Goal: Communication & Community: Answer question/provide support

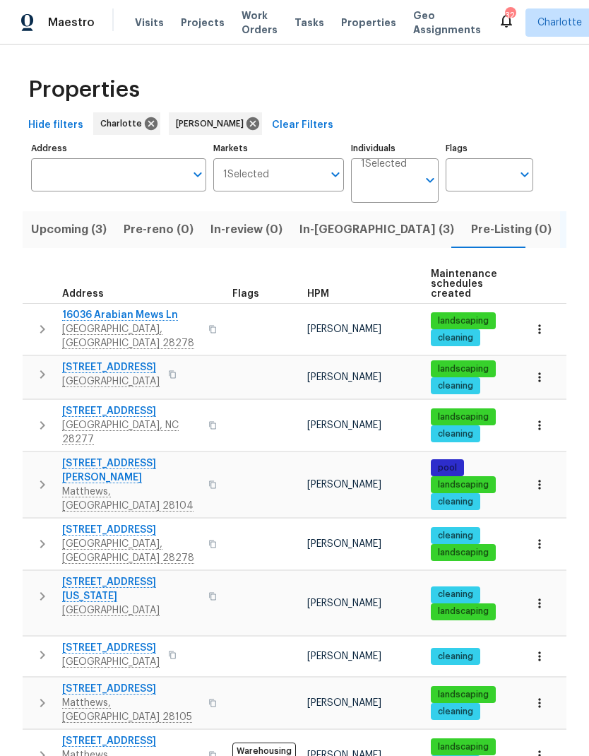
scroll to position [0, 29]
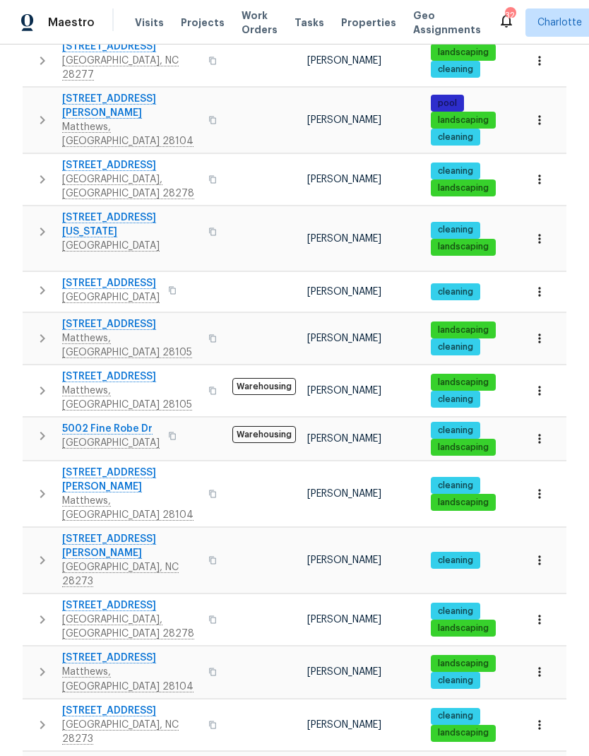
click at [140, 211] on span "[STREET_ADDRESS][US_STATE]" at bounding box center [131, 225] width 138 height 28
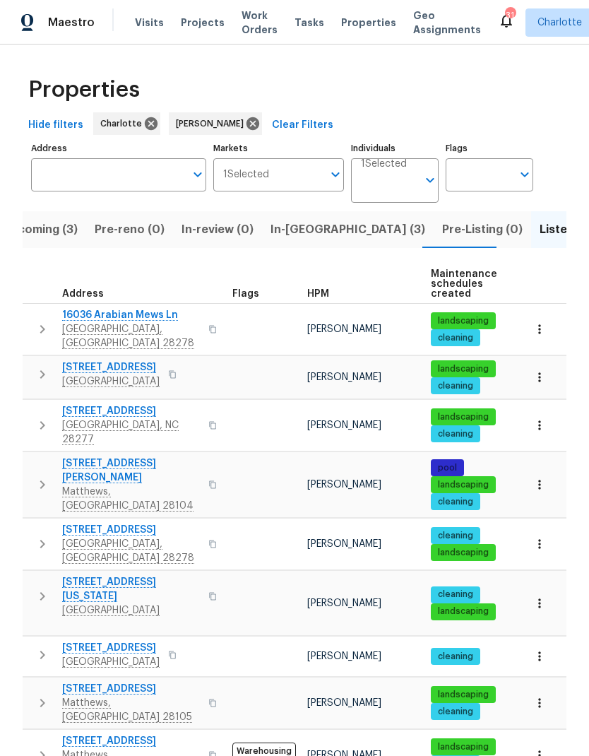
scroll to position [1, 0]
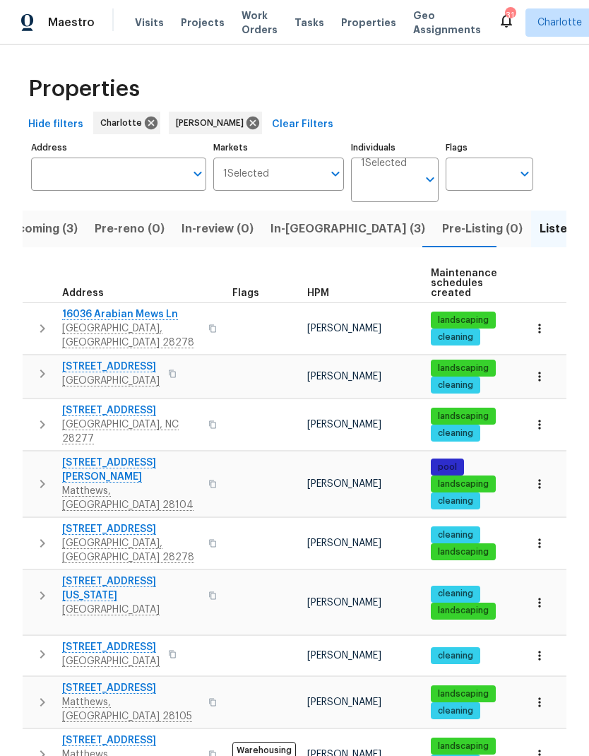
click at [298, 219] on span "In-[GEOGRAPHIC_DATA] (3)" at bounding box center [348, 229] width 155 height 20
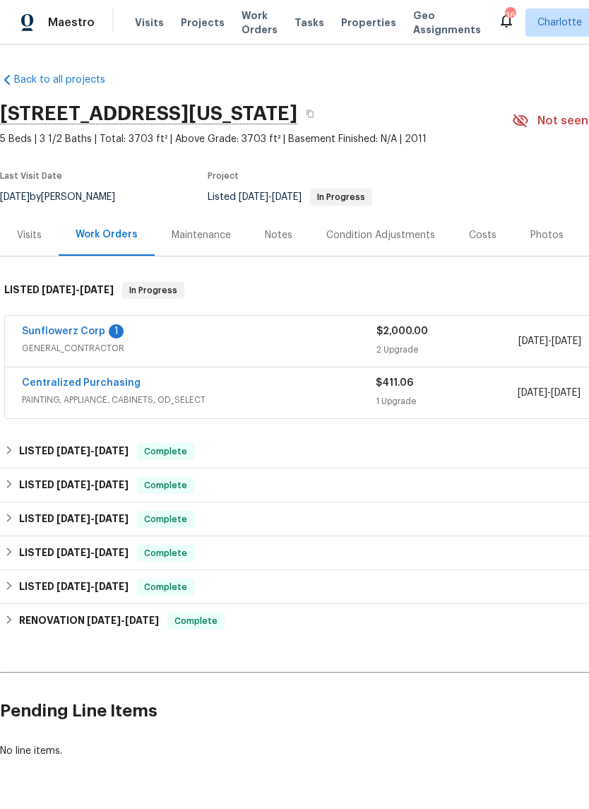
click at [66, 331] on link "Sunflowerz Corp" at bounding box center [63, 331] width 83 height 10
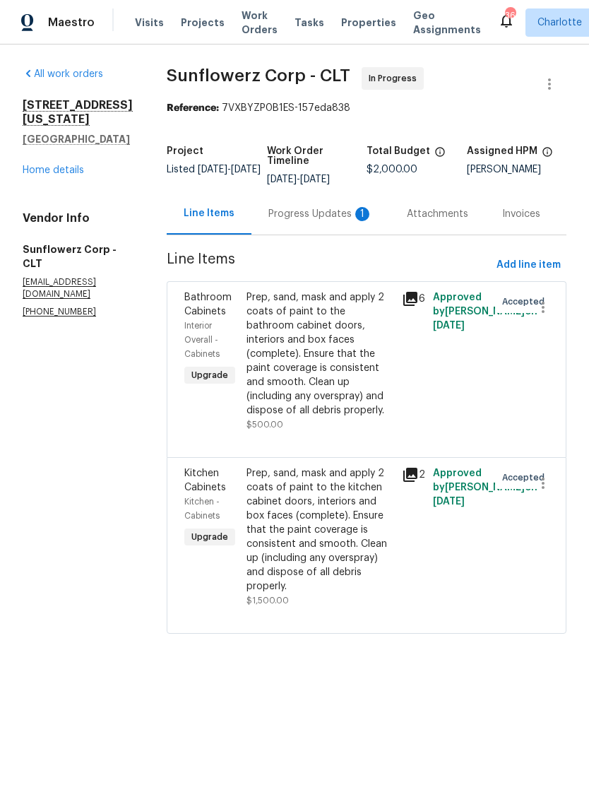
click at [351, 218] on div "Progress Updates 1" at bounding box center [321, 214] width 105 height 14
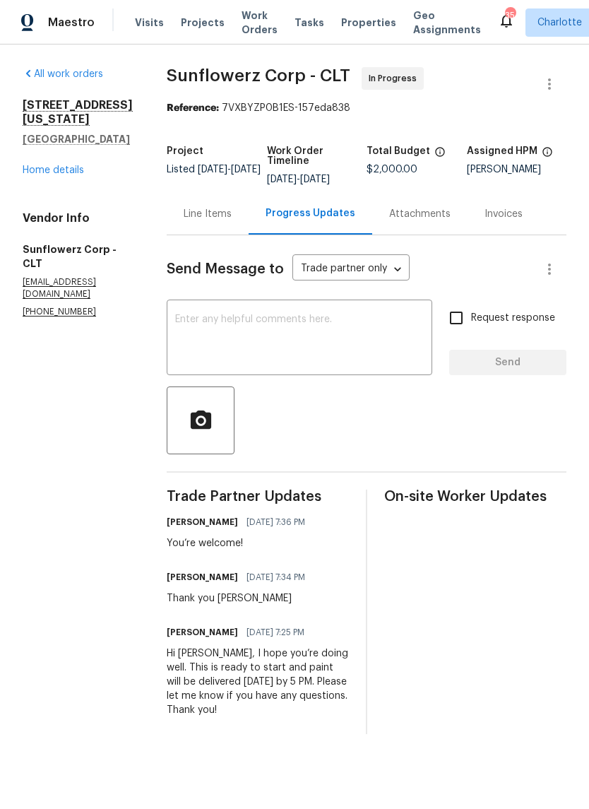
click at [410, 375] on div "x ​" at bounding box center [300, 339] width 266 height 72
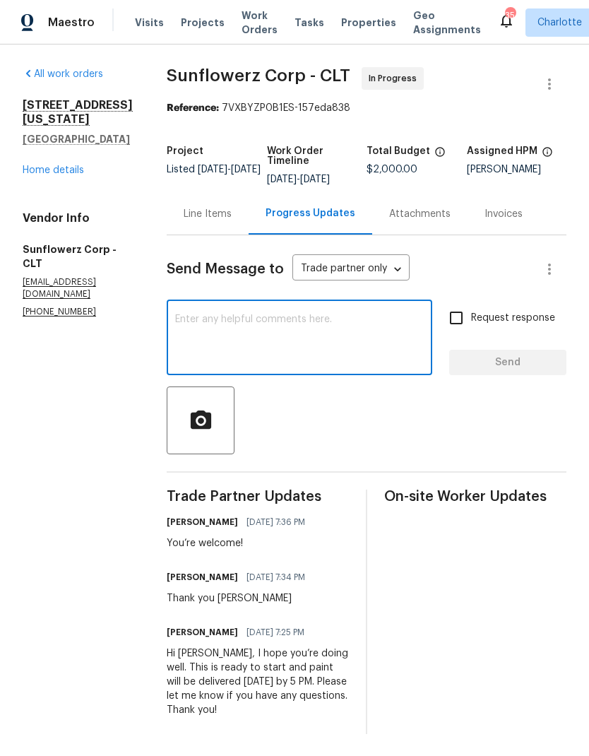
click at [394, 335] on textarea at bounding box center [299, 338] width 249 height 49
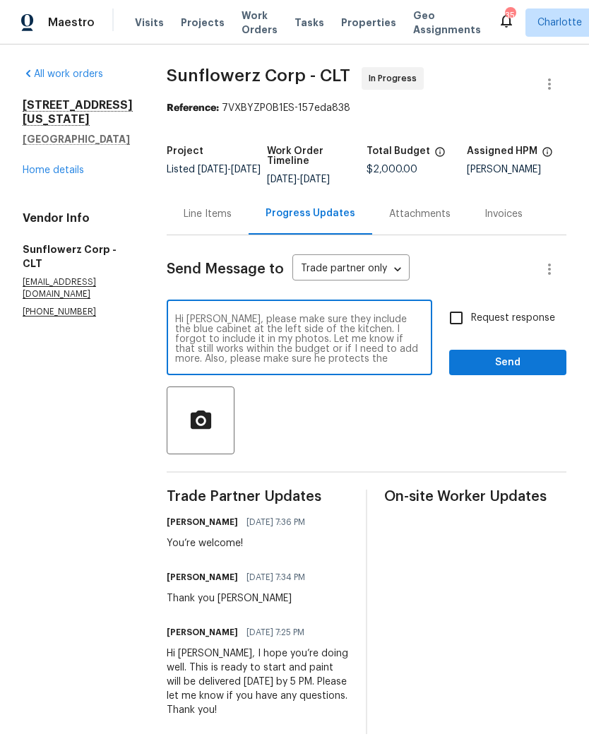
click at [197, 322] on textarea "Hi Saul, please make sure they include the blue cabinet at the left side of the…" at bounding box center [299, 338] width 249 height 49
click at [201, 319] on textarea "Hi Saul, please make sure they include the blue cabinet at the left side of the…" at bounding box center [299, 338] width 249 height 49
click at [200, 318] on textarea "Hi Saul, please make sure they include the blue cabinet at the left side of the…" at bounding box center [299, 338] width 249 height 49
click at [396, 337] on textarea "Hi Sol, please make sure they include the blue cabinet at the left side of the …" at bounding box center [299, 338] width 249 height 49
type textarea "Hi Sol, please make sure they include the blue cabinet at the left side of the …"
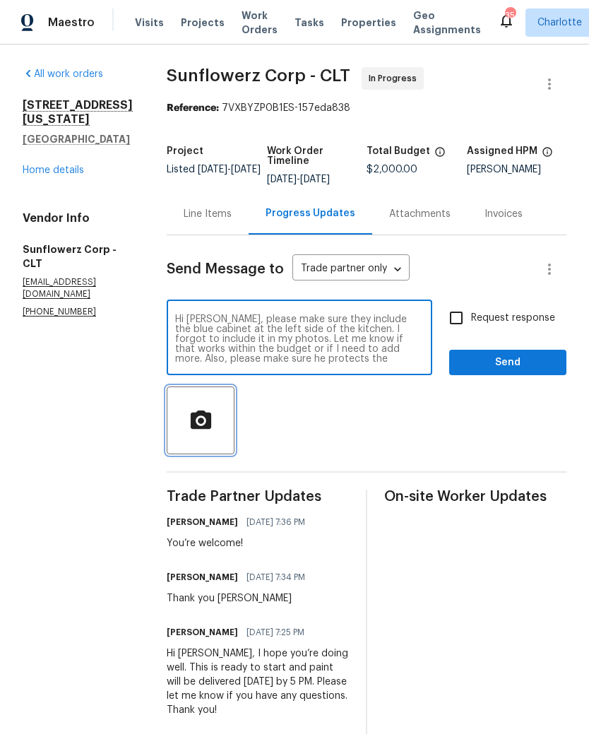
click at [218, 415] on span "button" at bounding box center [200, 420] width 45 height 25
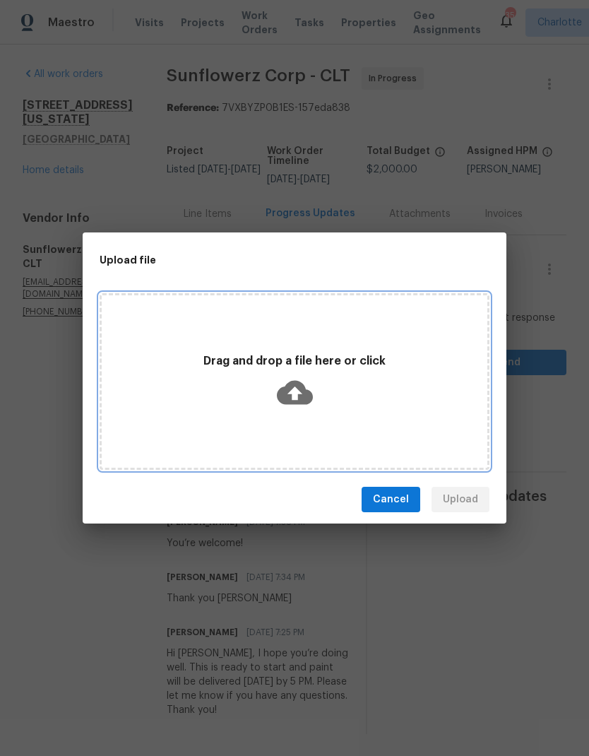
click at [300, 393] on icon at bounding box center [295, 393] width 36 height 36
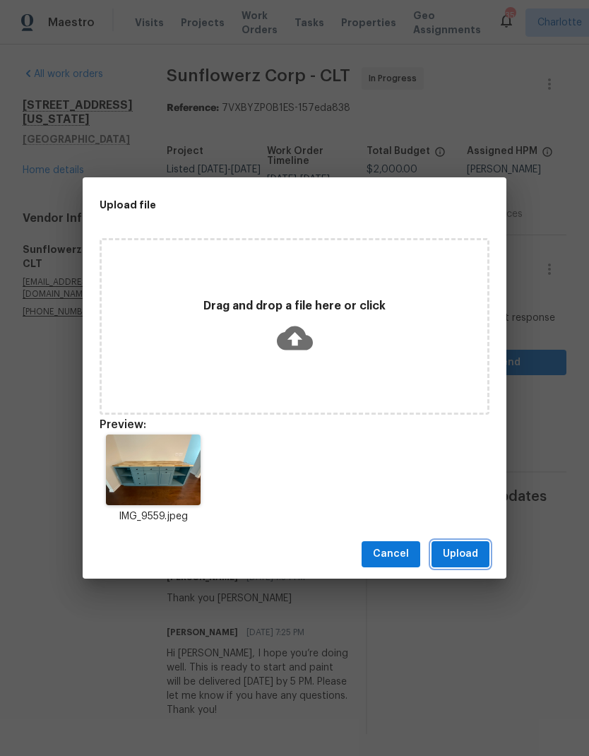
click at [472, 554] on span "Upload" at bounding box center [460, 555] width 35 height 18
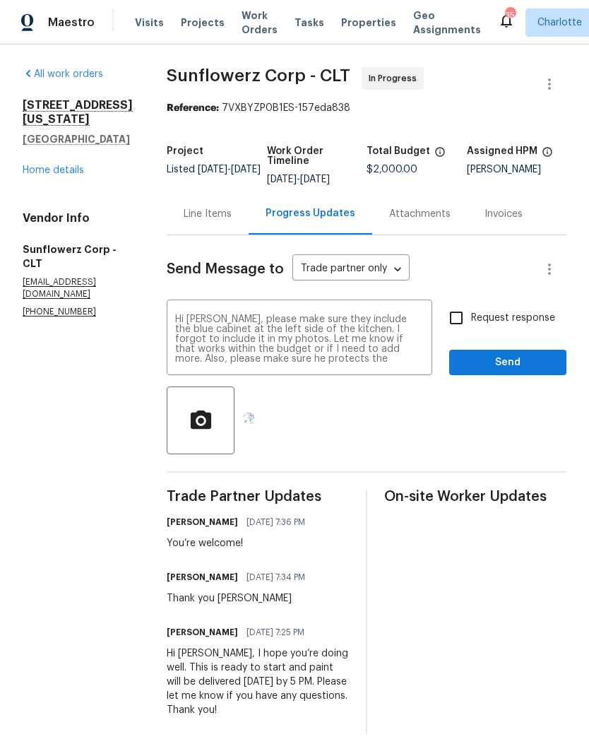
click at [458, 320] on input "Request response" at bounding box center [457, 318] width 30 height 30
checkbox input "true"
click at [513, 368] on span "Send" at bounding box center [508, 363] width 95 height 18
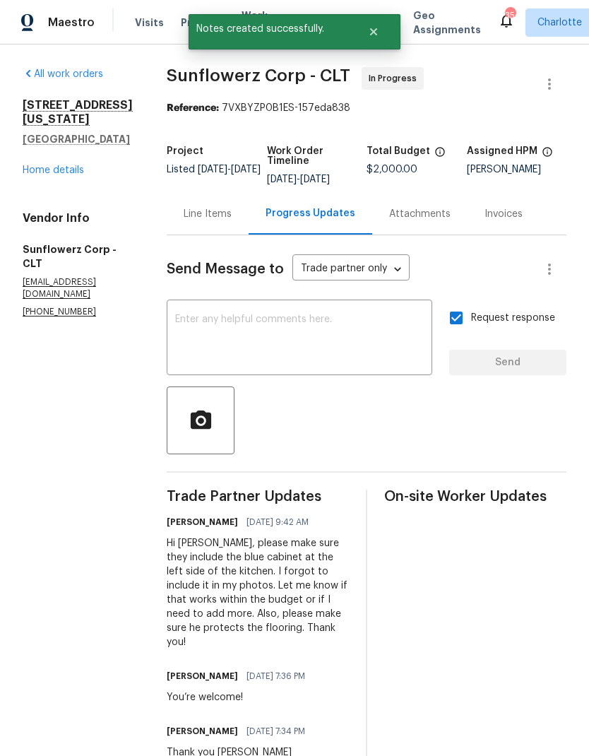
click at [219, 220] on div "Line Items" at bounding box center [208, 214] width 48 height 14
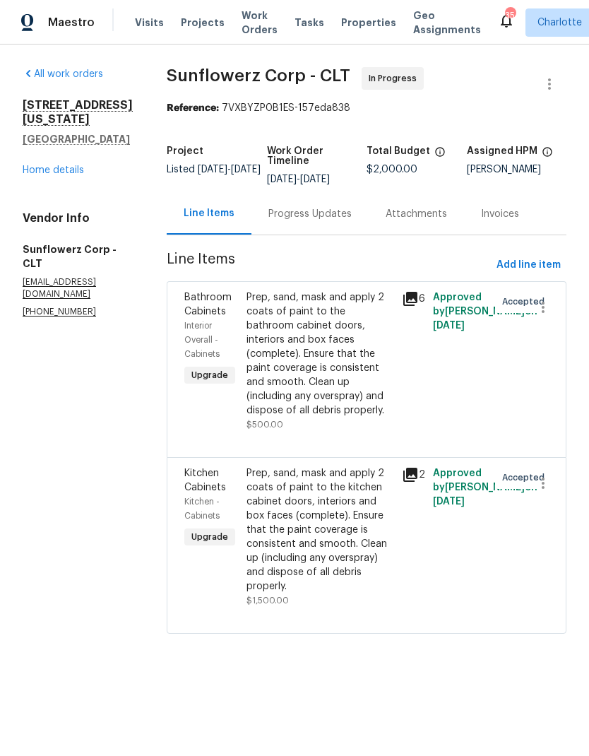
click at [348, 505] on div "Prep, sand, mask and apply 2 coats of paint to the kitchen cabinet doors, inter…" at bounding box center [320, 529] width 147 height 127
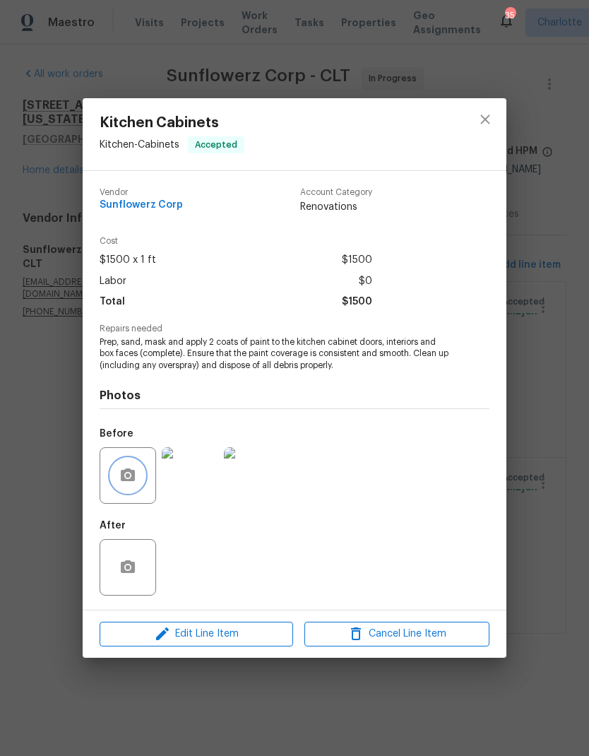
click at [130, 475] on icon "button" at bounding box center [127, 475] width 17 height 17
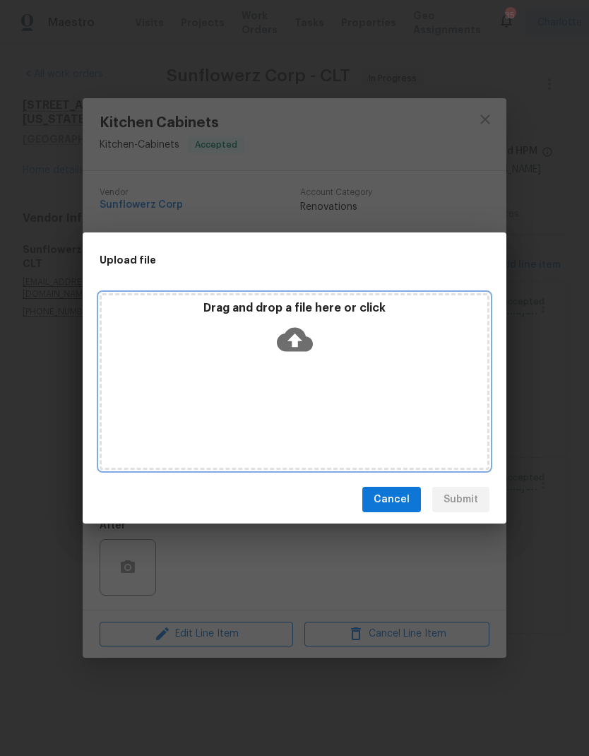
click at [302, 337] on icon at bounding box center [295, 340] width 36 height 24
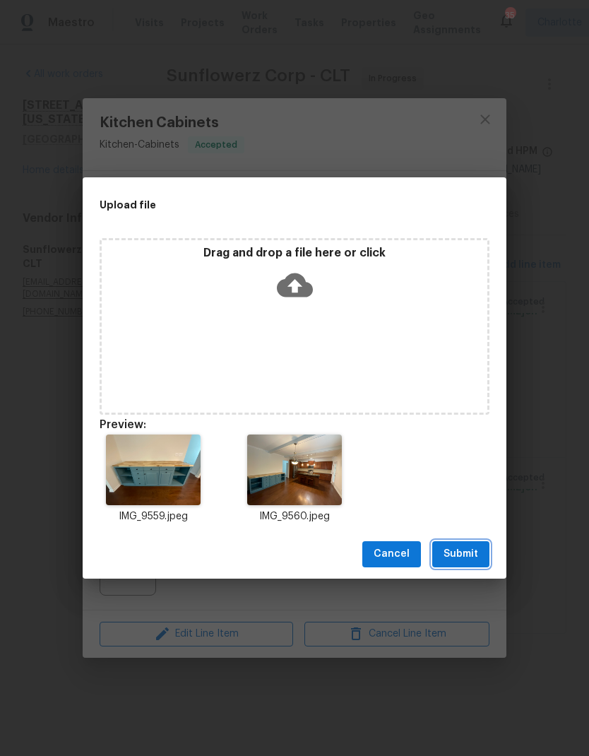
click at [466, 548] on span "Submit" at bounding box center [461, 555] width 35 height 18
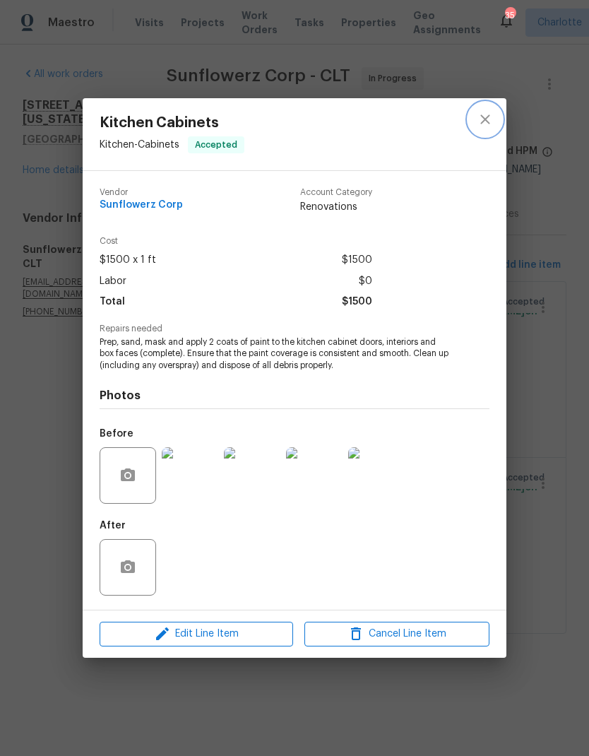
click at [497, 111] on button "close" at bounding box center [485, 119] width 34 height 34
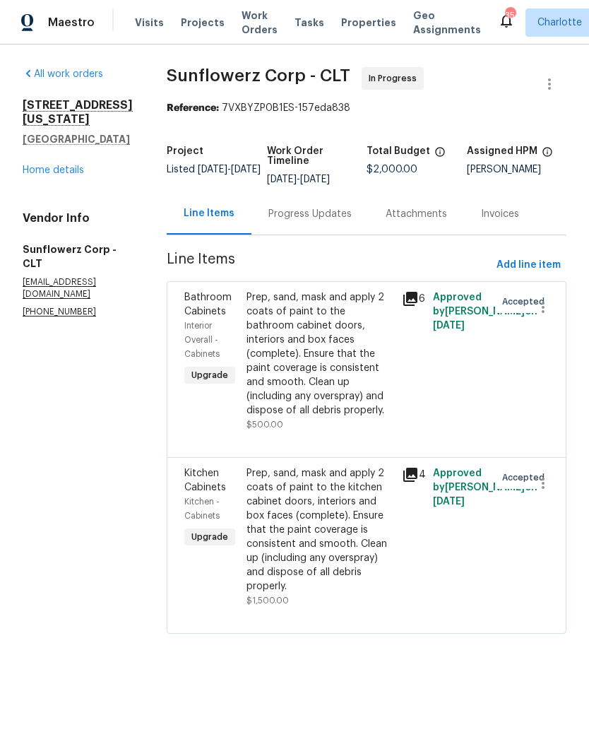
click at [322, 221] on div "Progress Updates" at bounding box center [310, 214] width 83 height 14
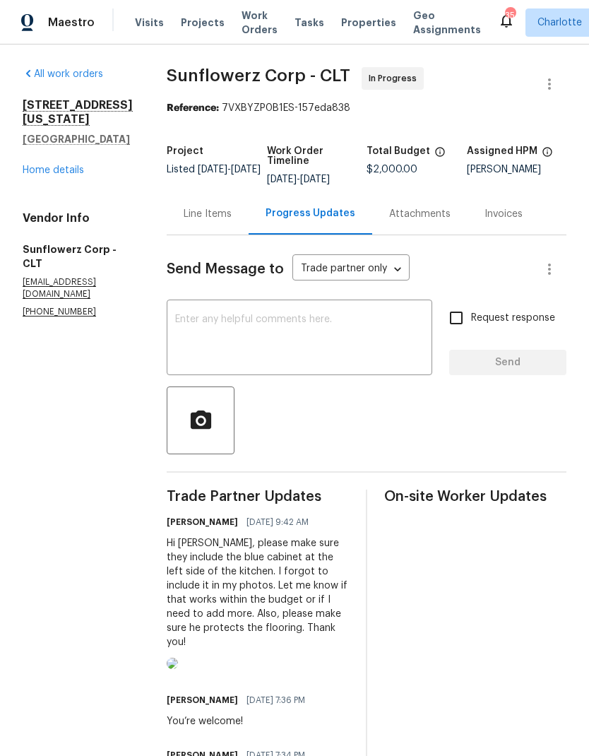
click at [178, 666] on img at bounding box center [172, 663] width 11 height 11
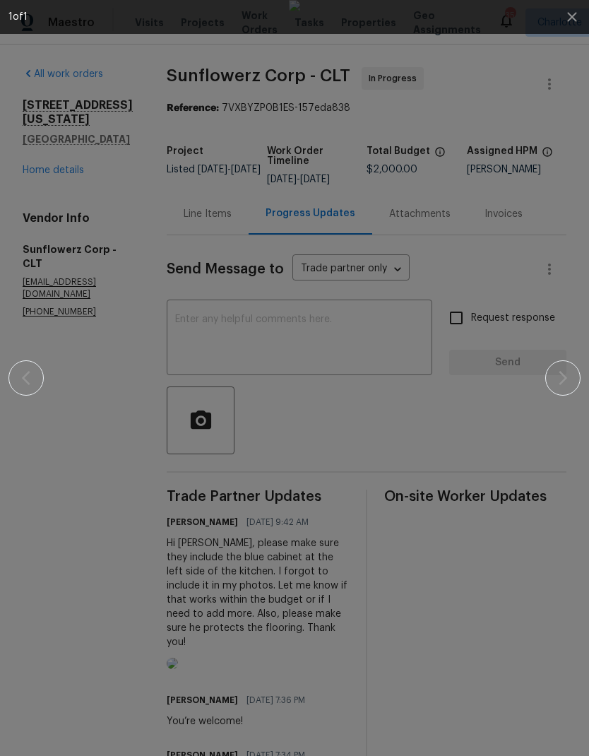
click at [543, 61] on div at bounding box center [294, 378] width 572 height 756
click at [536, 93] on div at bounding box center [294, 378] width 572 height 756
click at [567, 19] on icon "button" at bounding box center [572, 16] width 17 height 17
